Goal: Task Accomplishment & Management: Complete application form

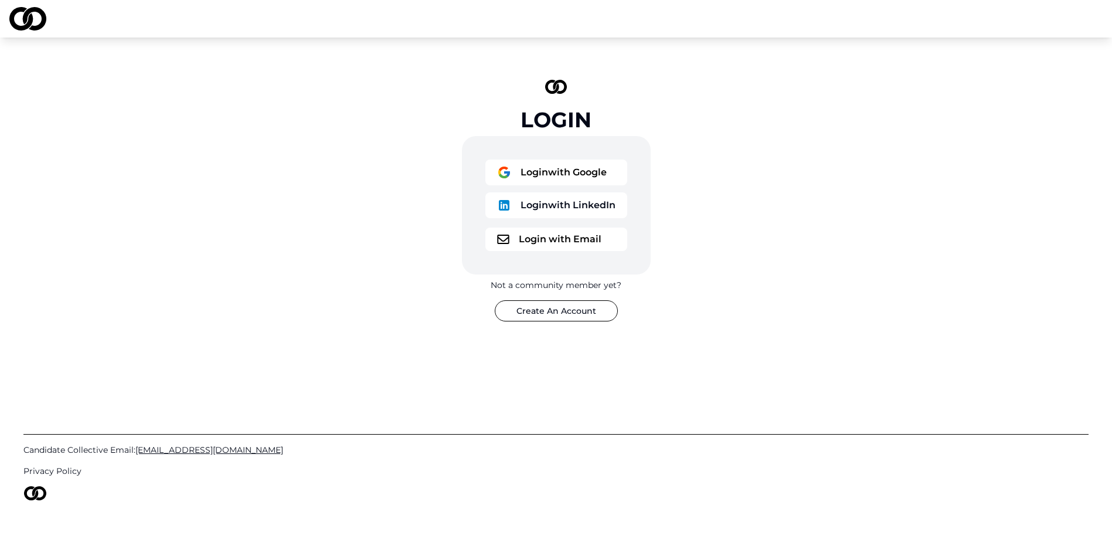
click at [593, 175] on button "Login with Google" at bounding box center [556, 172] width 142 height 26
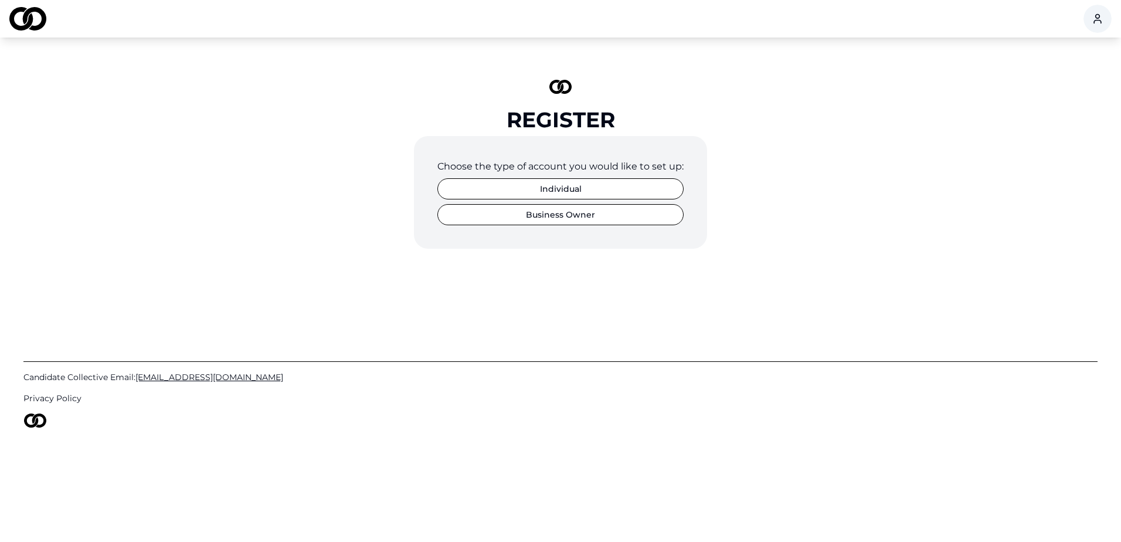
click at [566, 212] on button "Business Owner" at bounding box center [560, 214] width 246 height 21
